Goal: Task Accomplishment & Management: Use online tool/utility

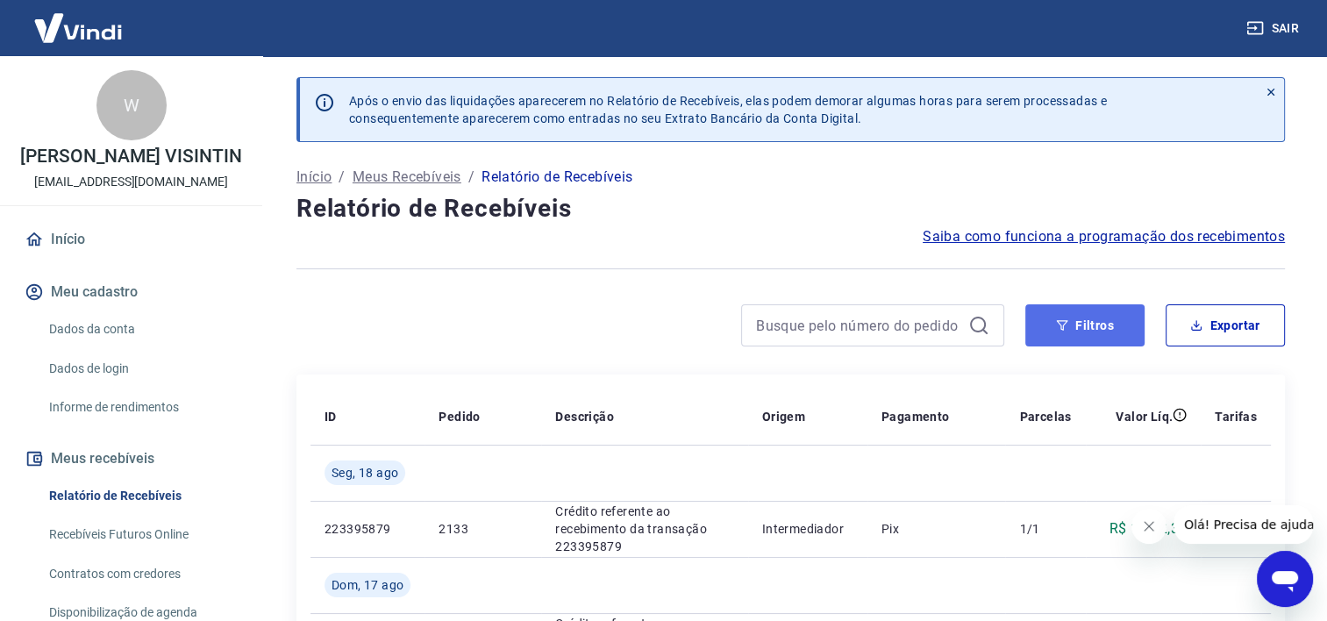
click at [1092, 340] on button "Filtros" at bounding box center [1084, 325] width 119 height 42
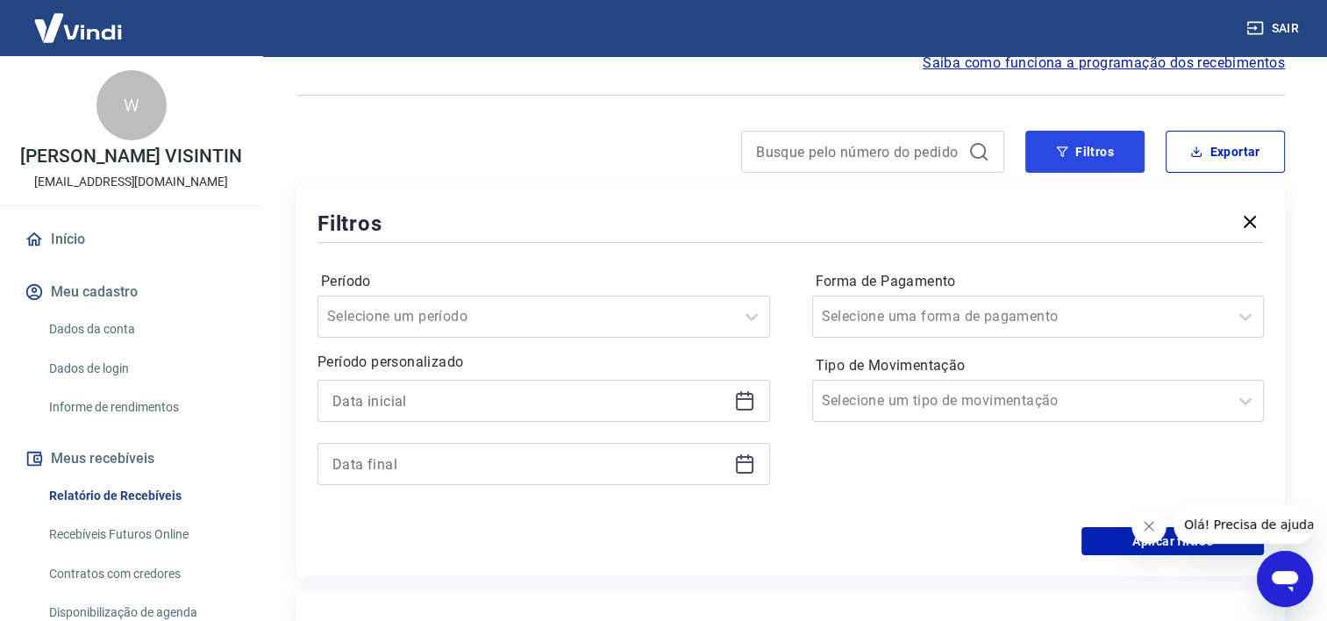
scroll to position [175, 0]
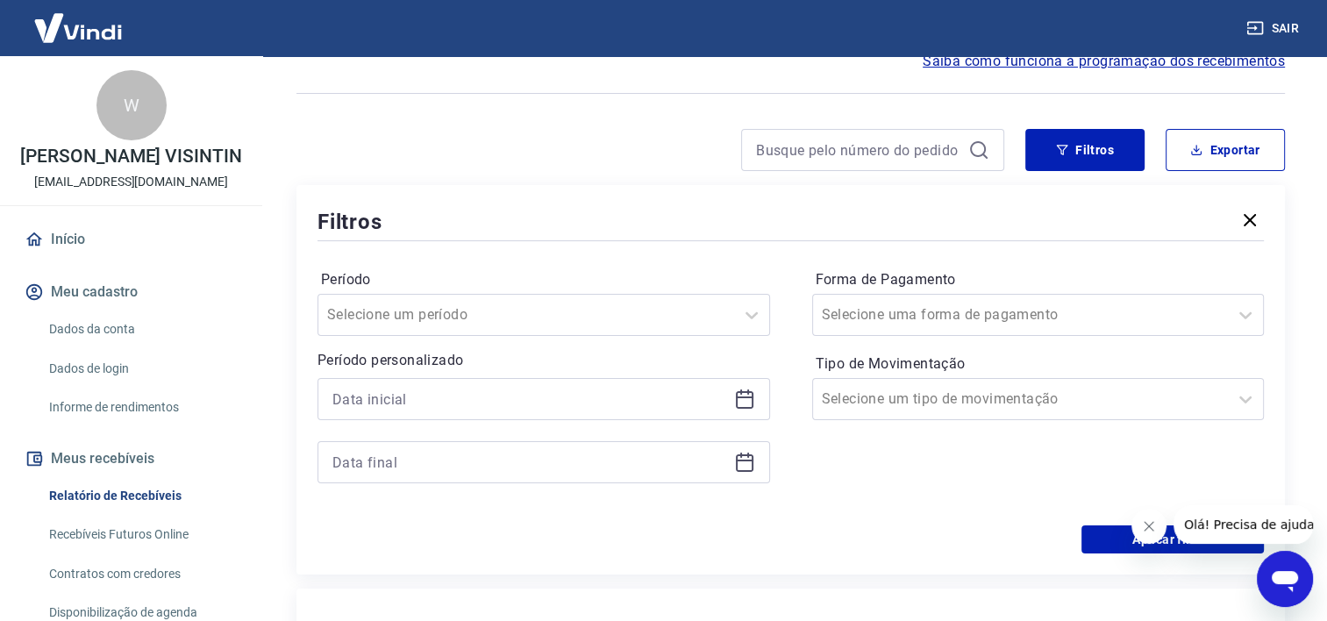
click at [751, 396] on icon at bounding box center [745, 397] width 18 height 2
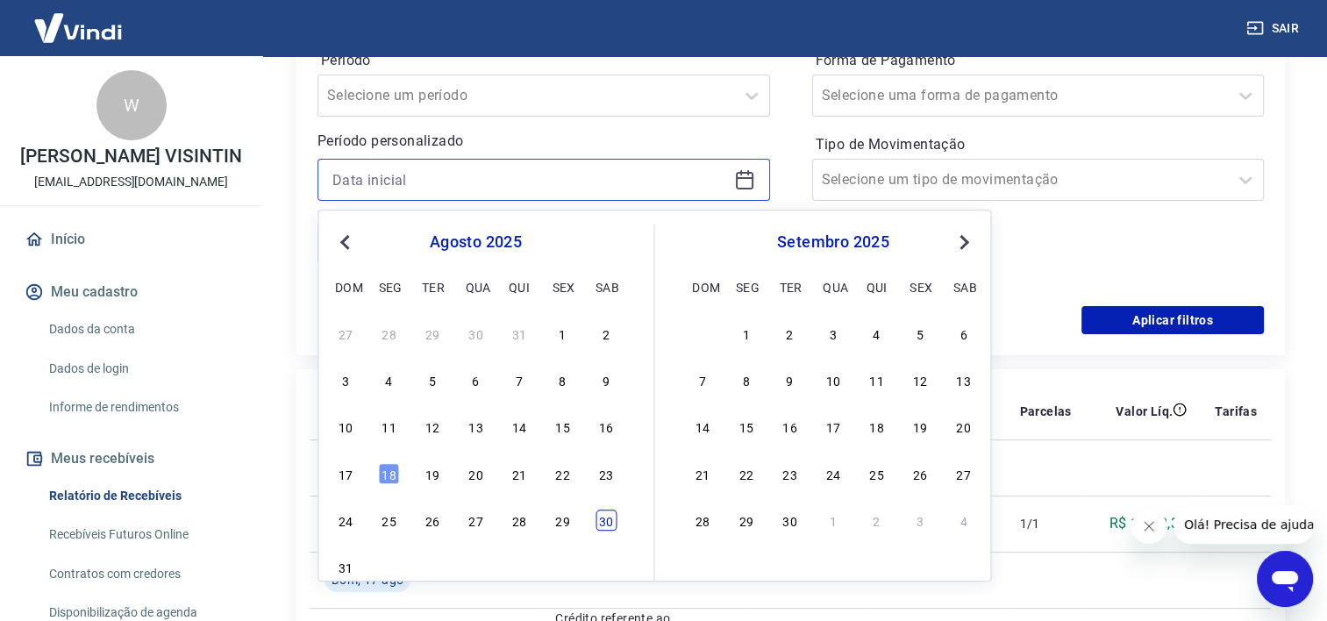
scroll to position [438, 0]
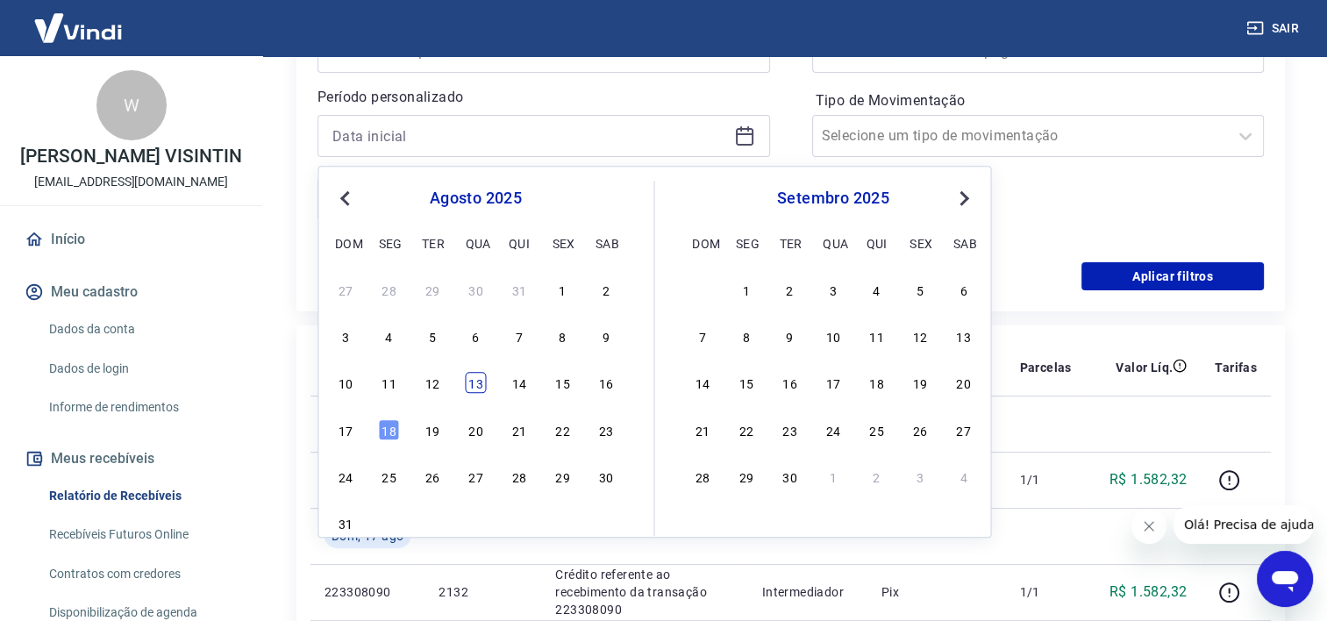
click at [468, 382] on div "13" at bounding box center [475, 383] width 21 height 21
type input "13/08/2025"
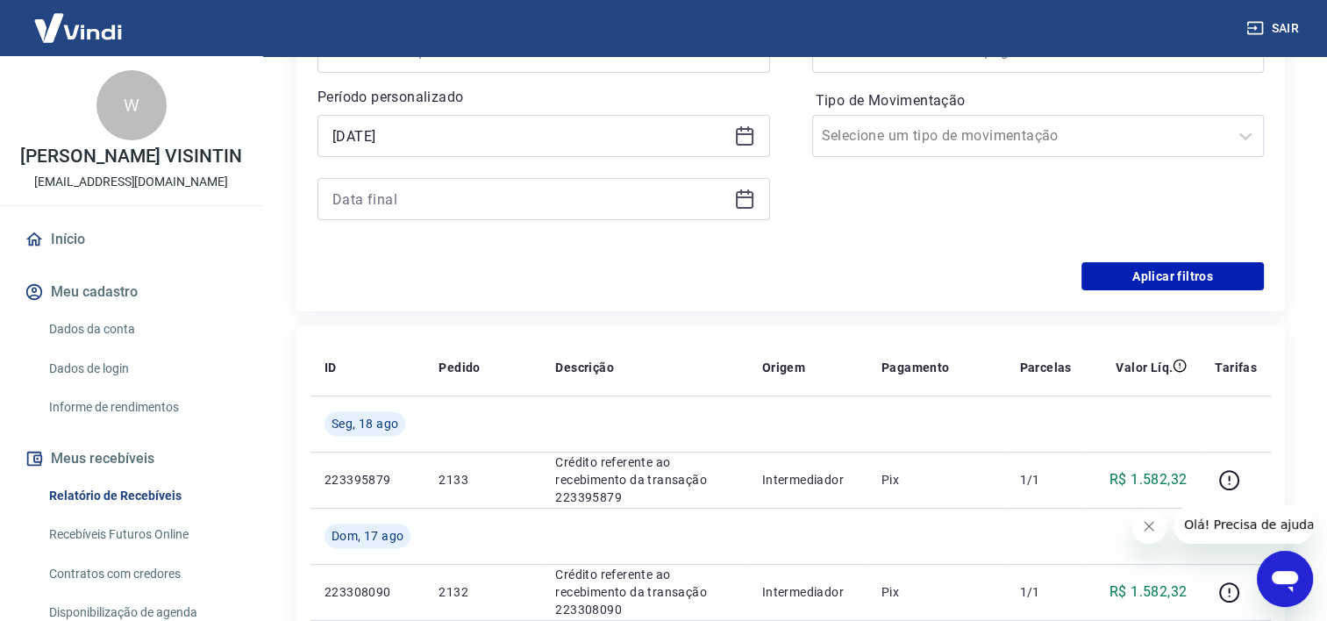
click at [751, 195] on icon at bounding box center [745, 200] width 18 height 18
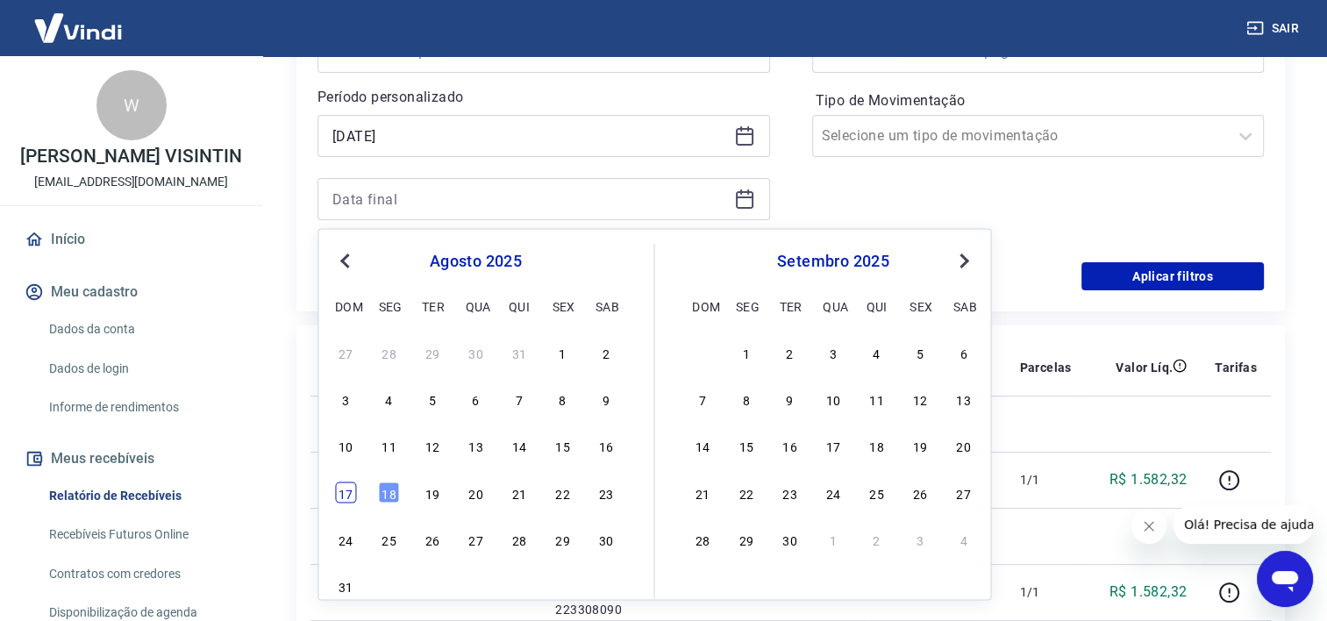
click at [345, 486] on div "17" at bounding box center [345, 491] width 21 height 21
type input "17/08/2025"
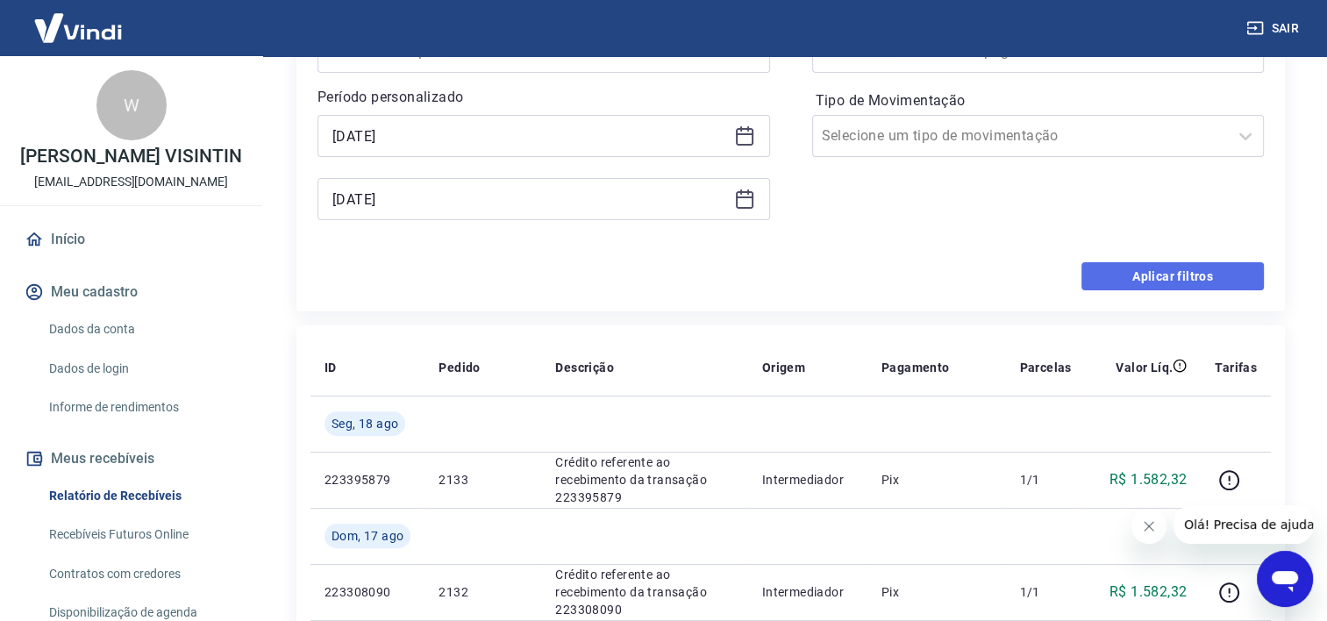
click at [1196, 274] on button "Aplicar filtros" at bounding box center [1172, 276] width 182 height 28
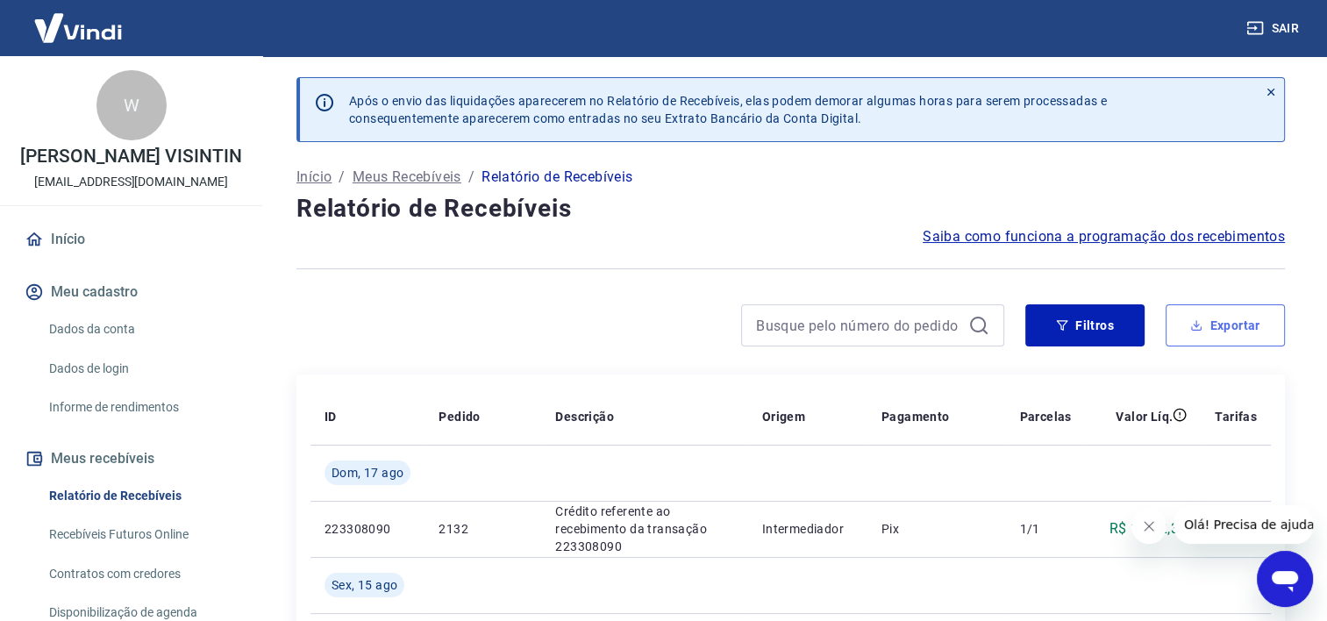
click at [1200, 321] on icon "button" at bounding box center [1196, 325] width 12 height 12
type input "13/08/2025"
type input "17/08/2025"
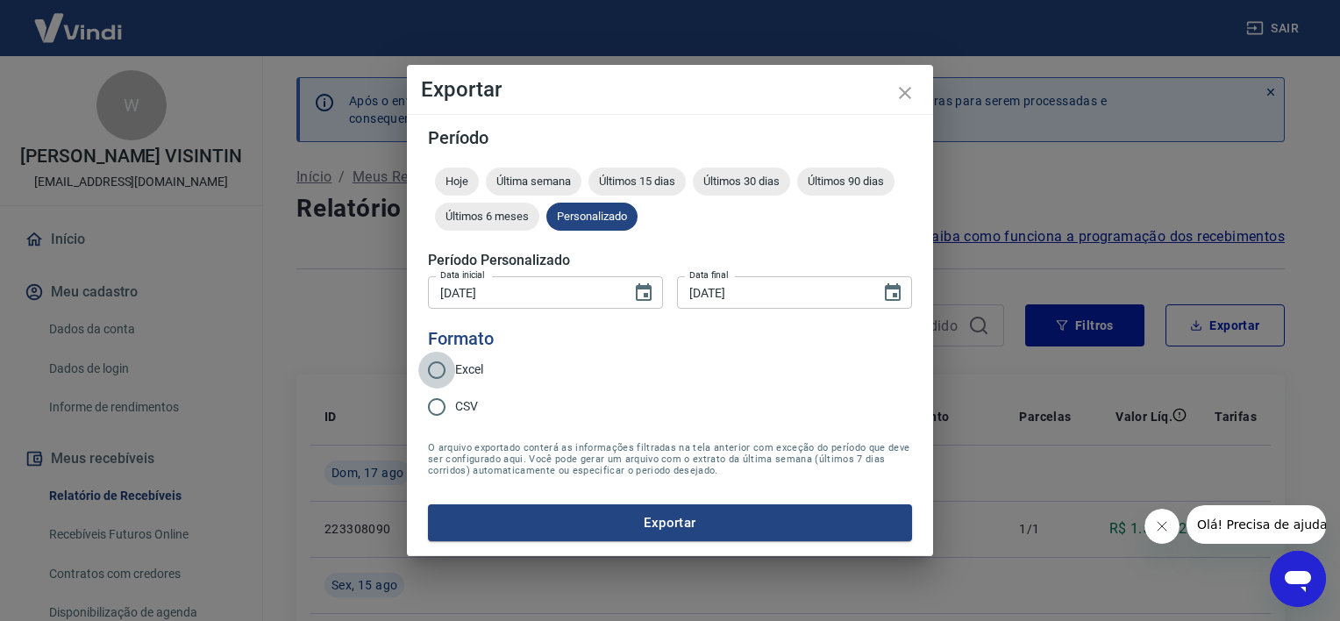
click at [445, 375] on input "Excel" at bounding box center [436, 370] width 37 height 37
radio input "true"
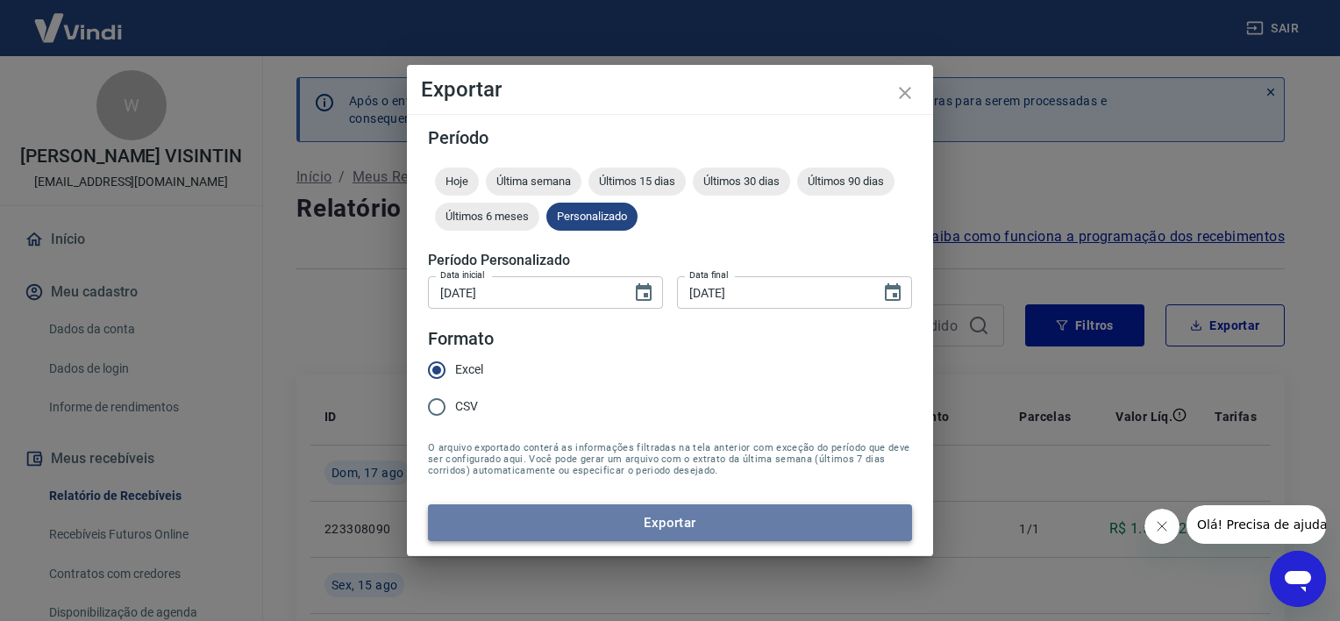
click at [708, 524] on button "Exportar" at bounding box center [670, 522] width 484 height 37
